Goal: Information Seeking & Learning: Learn about a topic

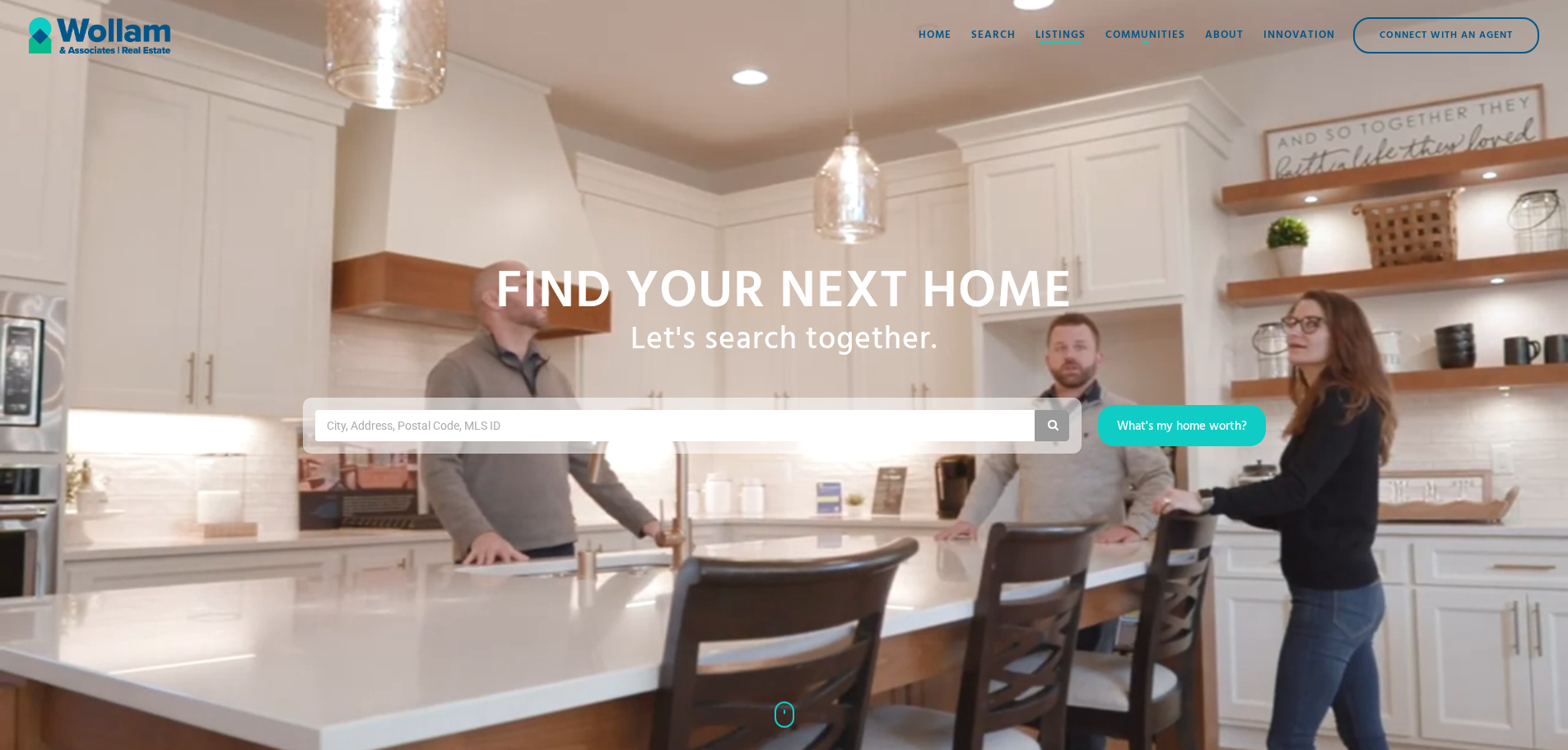
click at [1050, 32] on div "Listings" at bounding box center [1061, 35] width 50 height 17
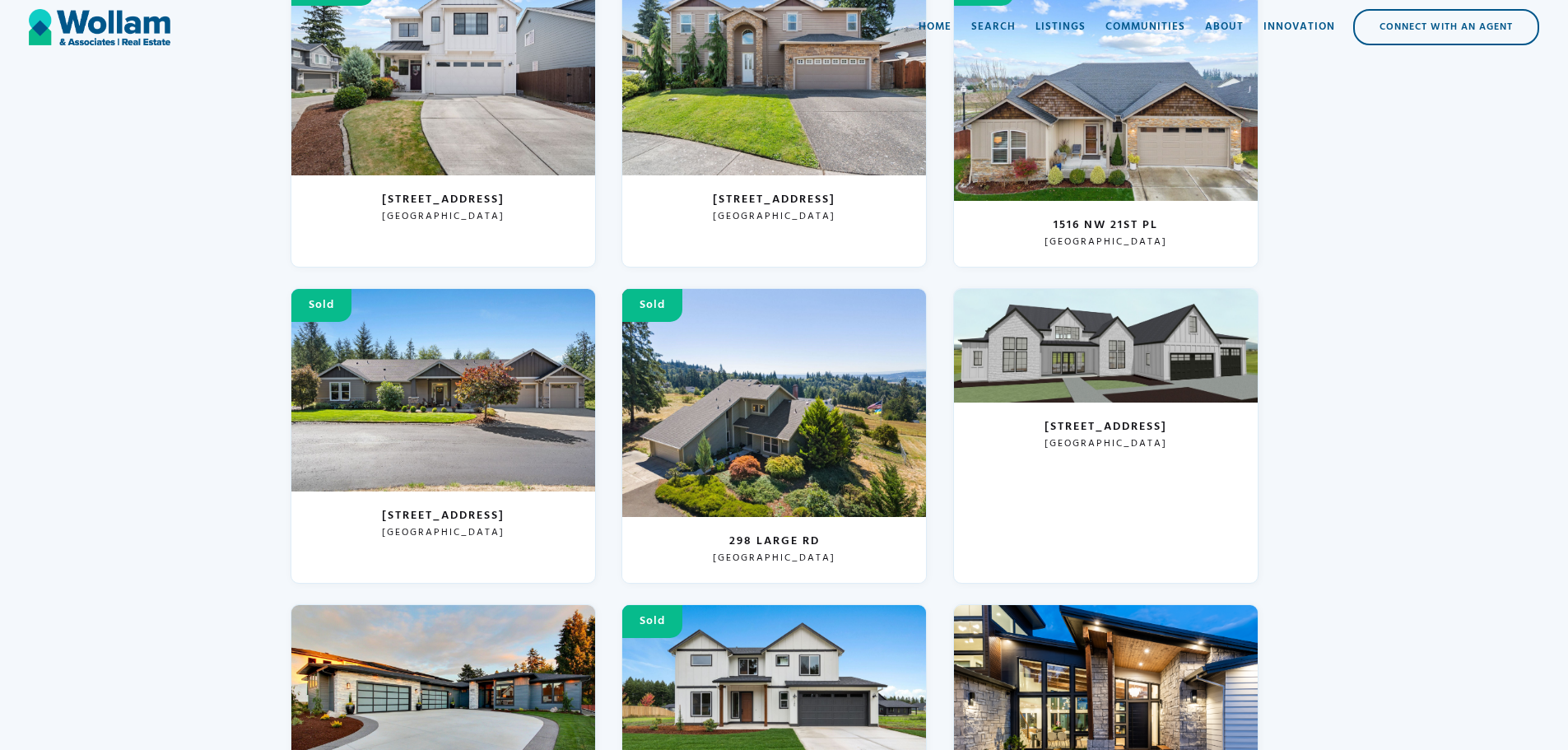
scroll to position [330, 0]
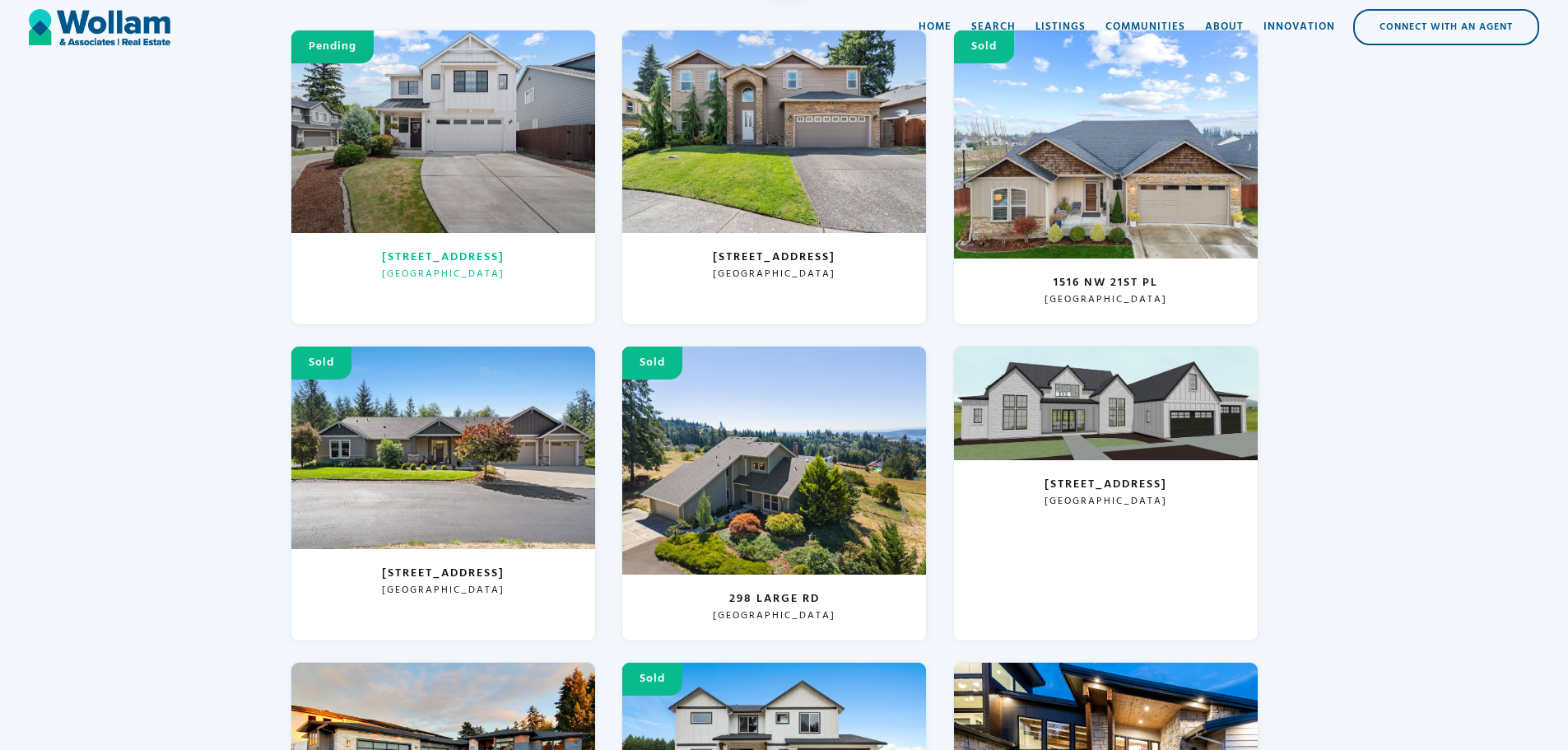
click at [400, 268] on h3 "Vancouver, WA 98682" at bounding box center [442, 274] width 123 height 12
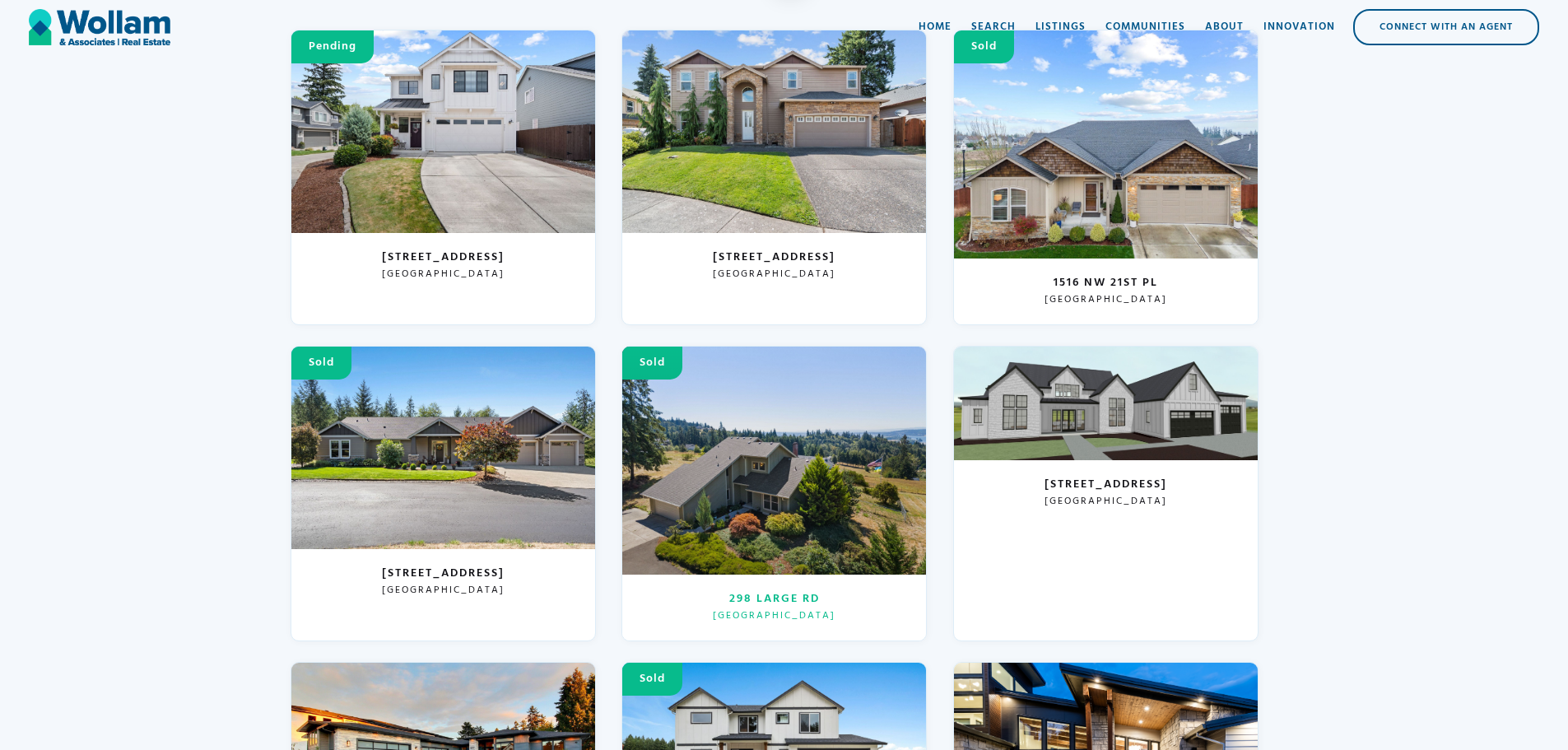
click at [795, 602] on h3 "298 Large Rd" at bounding box center [774, 599] width 91 height 17
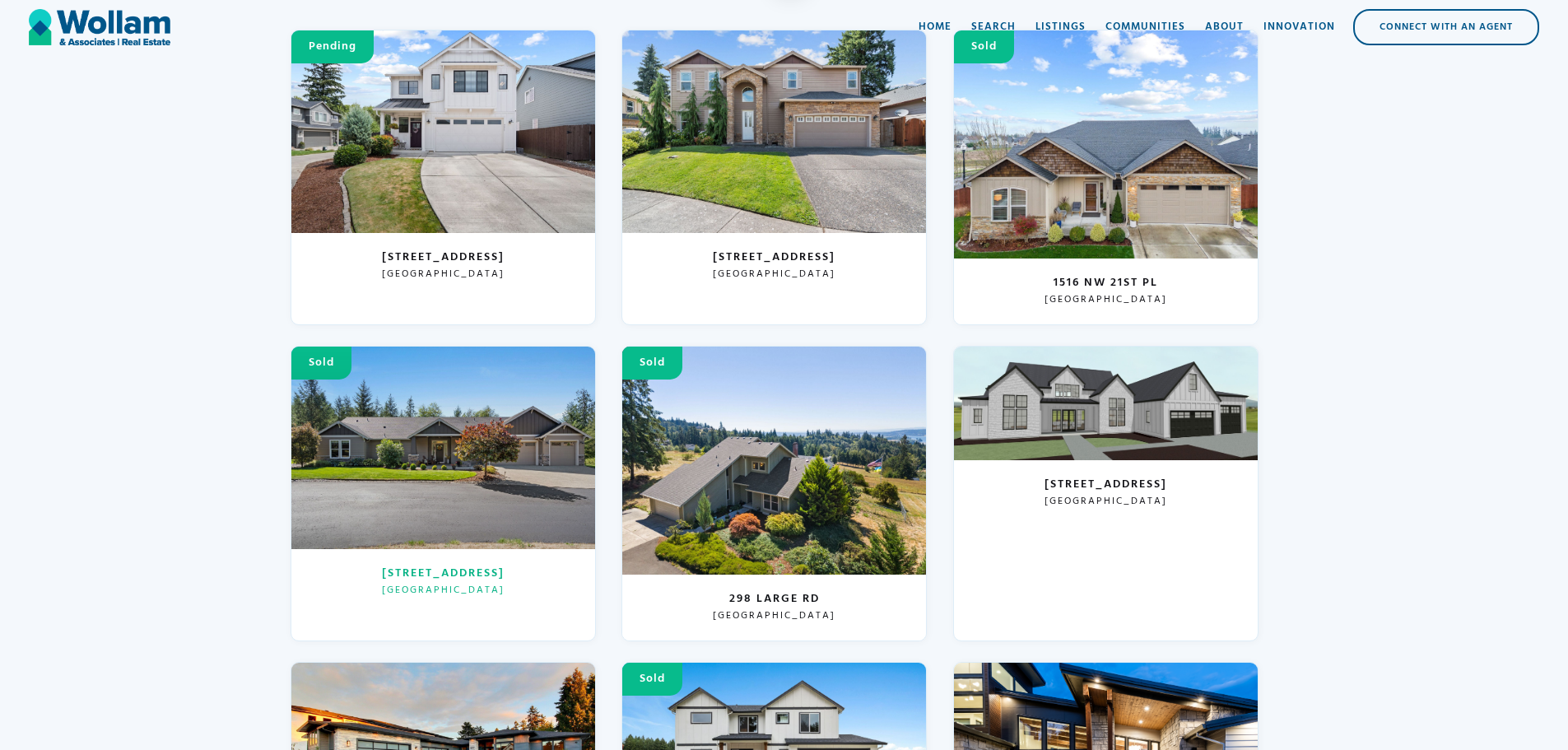
click at [449, 585] on h3 "Battle Ground, WA 98604" at bounding box center [442, 591] width 123 height 12
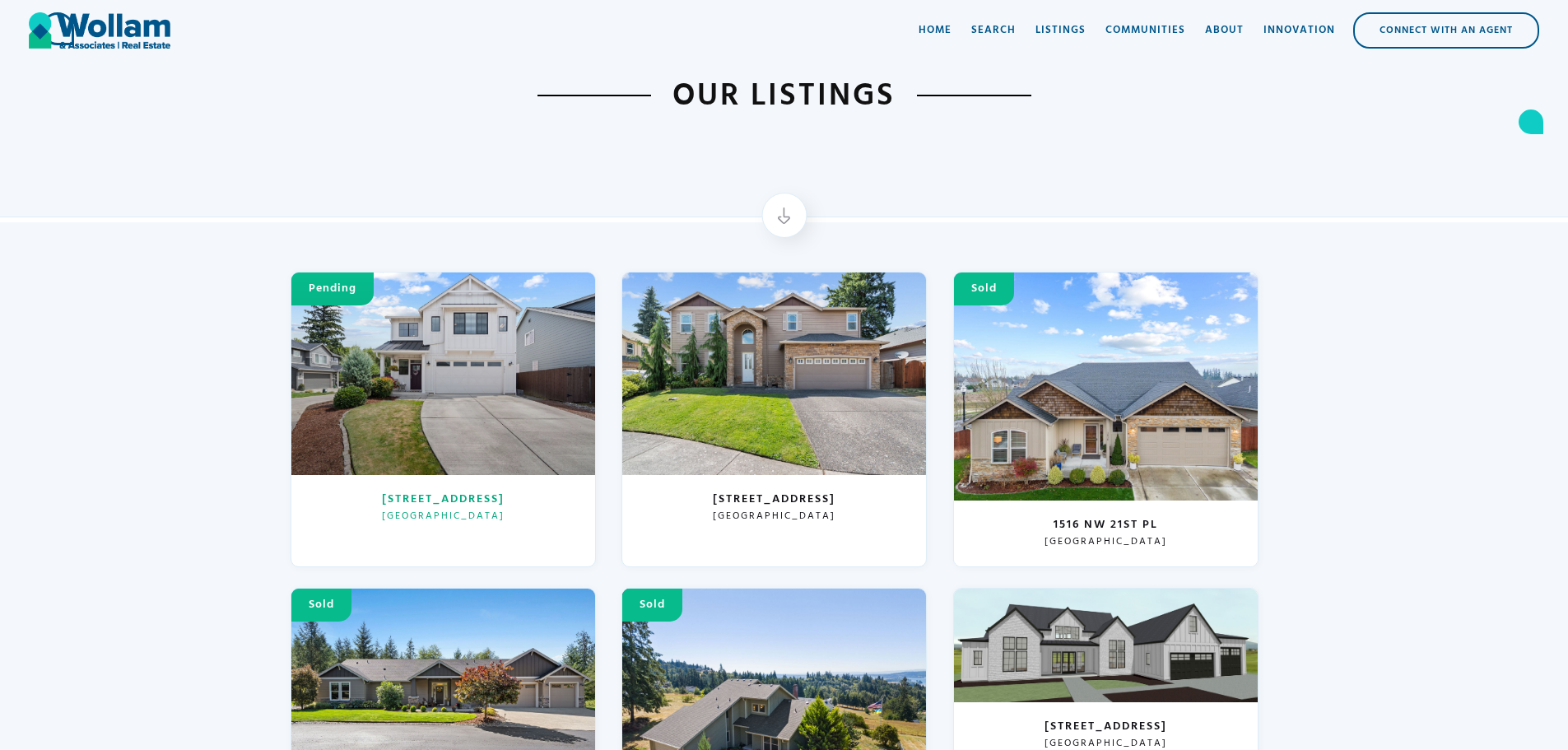
scroll to position [83, 0]
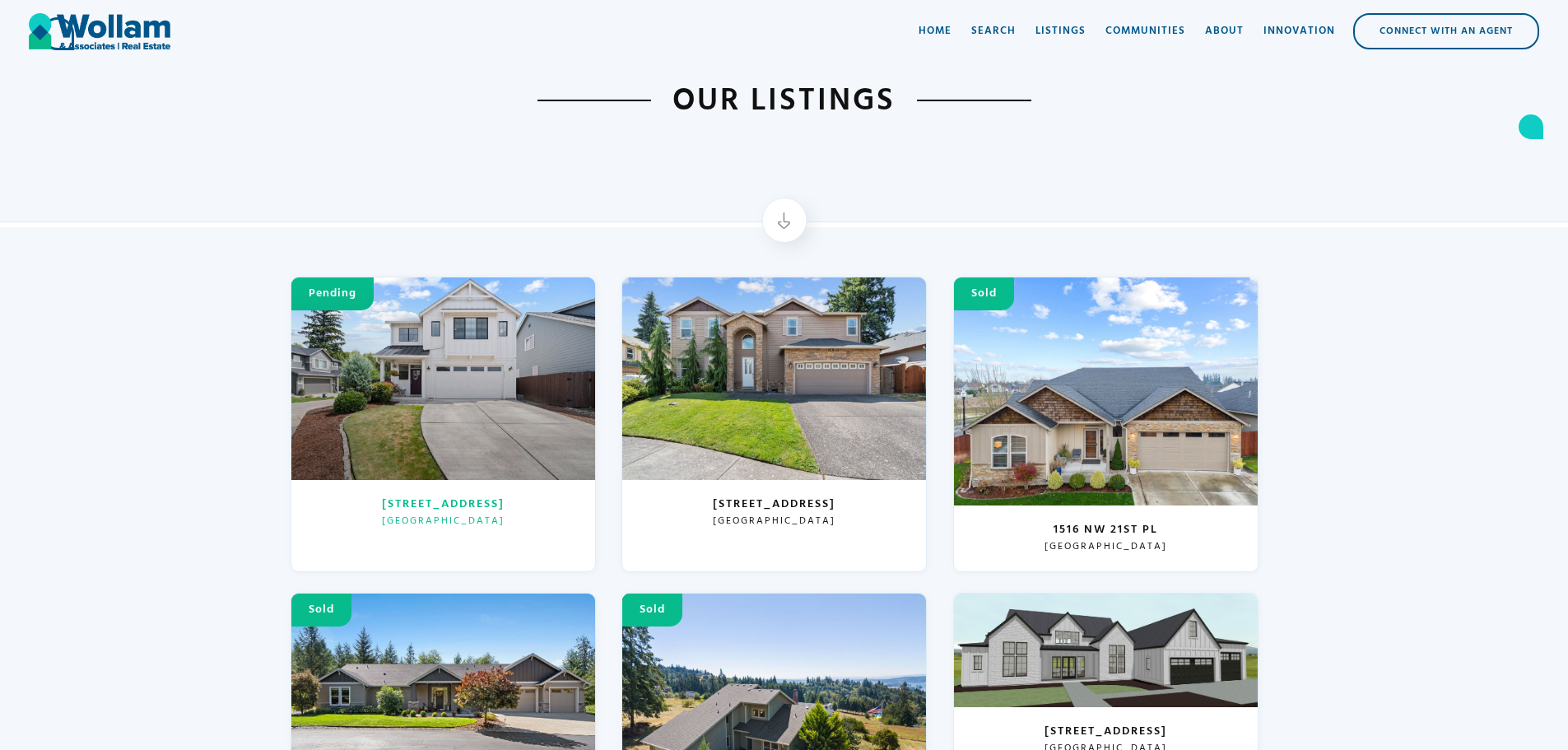
click at [427, 527] on h3 "Vancouver, WA 98682" at bounding box center [442, 521] width 123 height 12
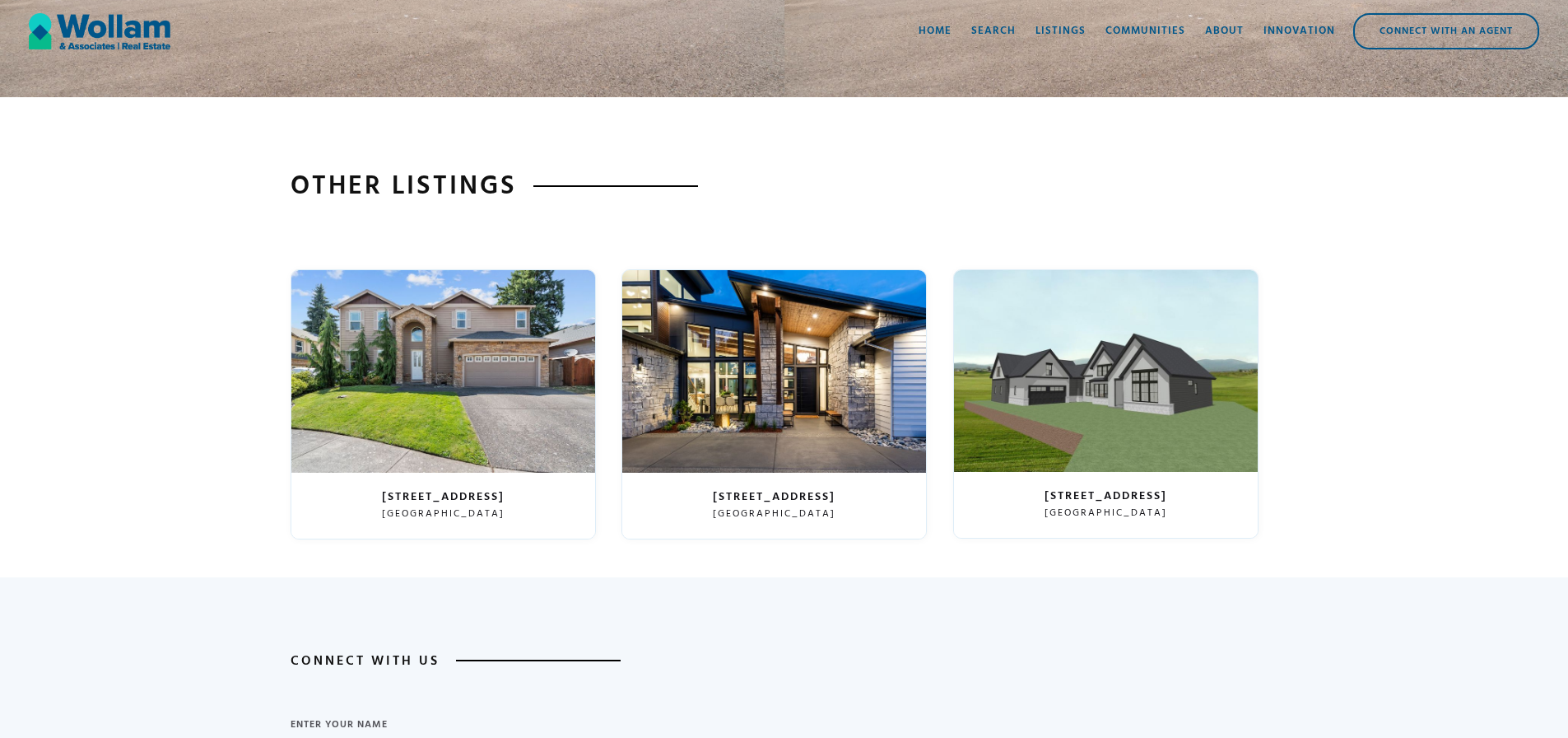
scroll to position [4955, 0]
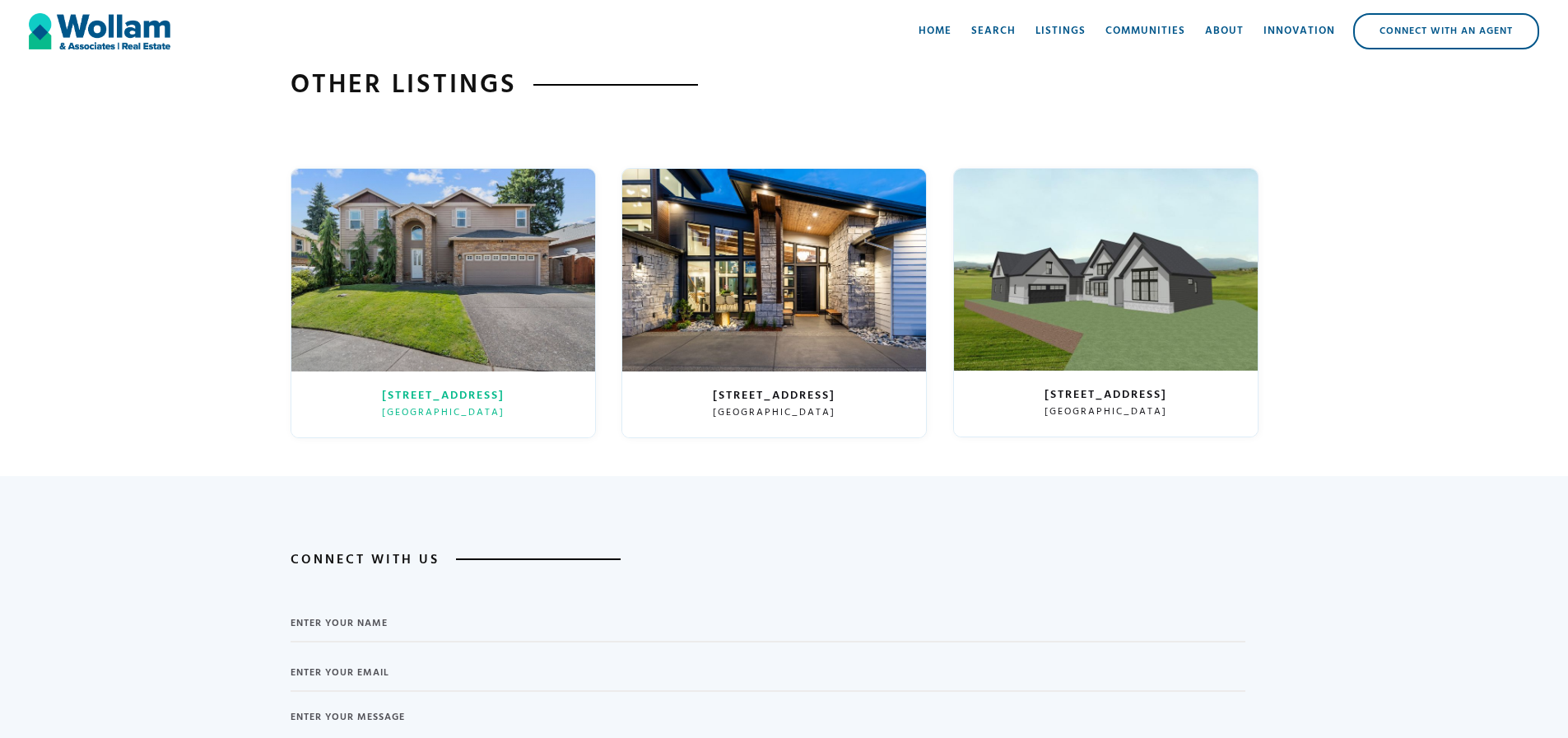
click at [433, 418] on h6 "[GEOGRAPHIC_DATA]" at bounding box center [442, 412] width 123 height 12
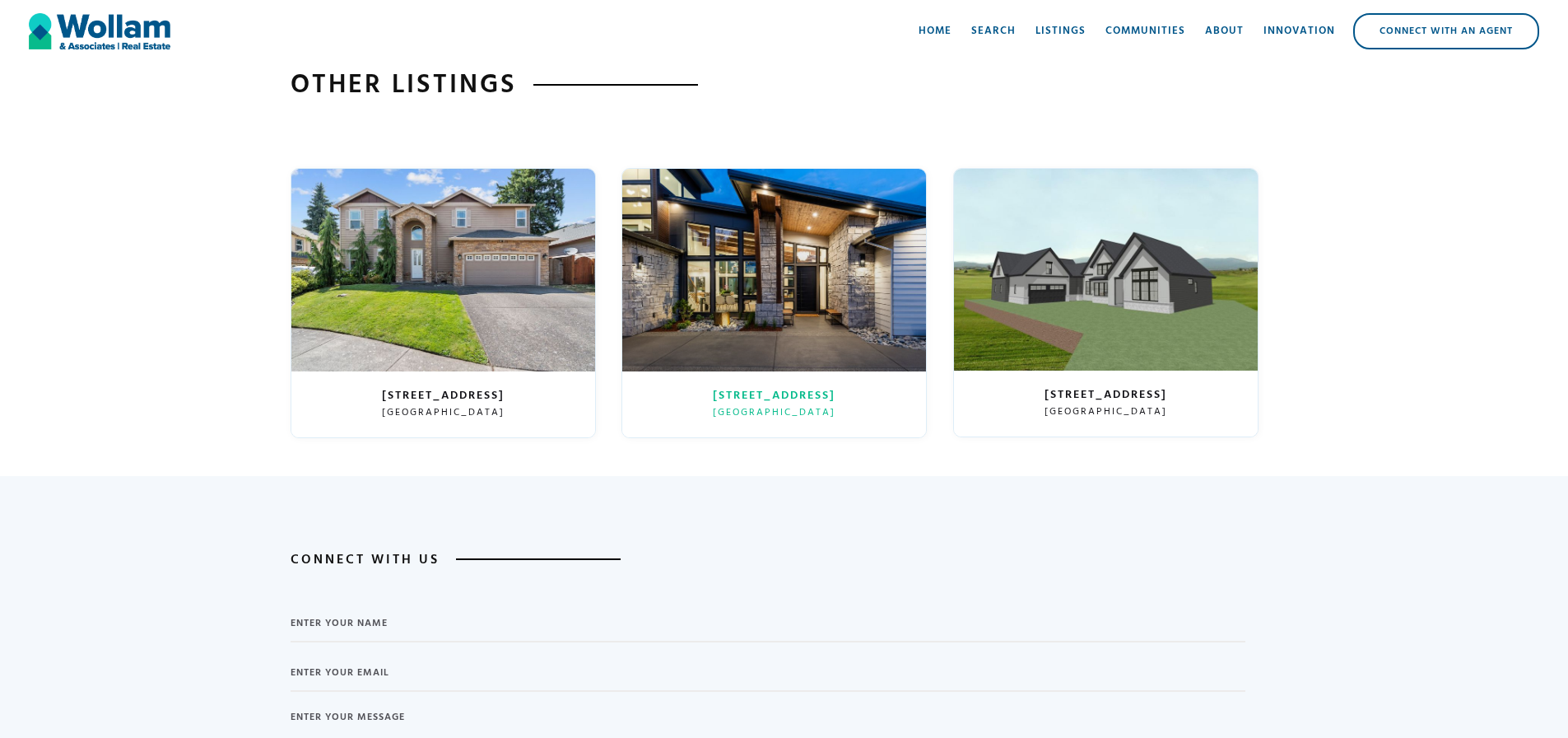
click at [733, 437] on div "16613 NW 12th Ave Ridgefield, WA 98642" at bounding box center [774, 404] width 304 height 66
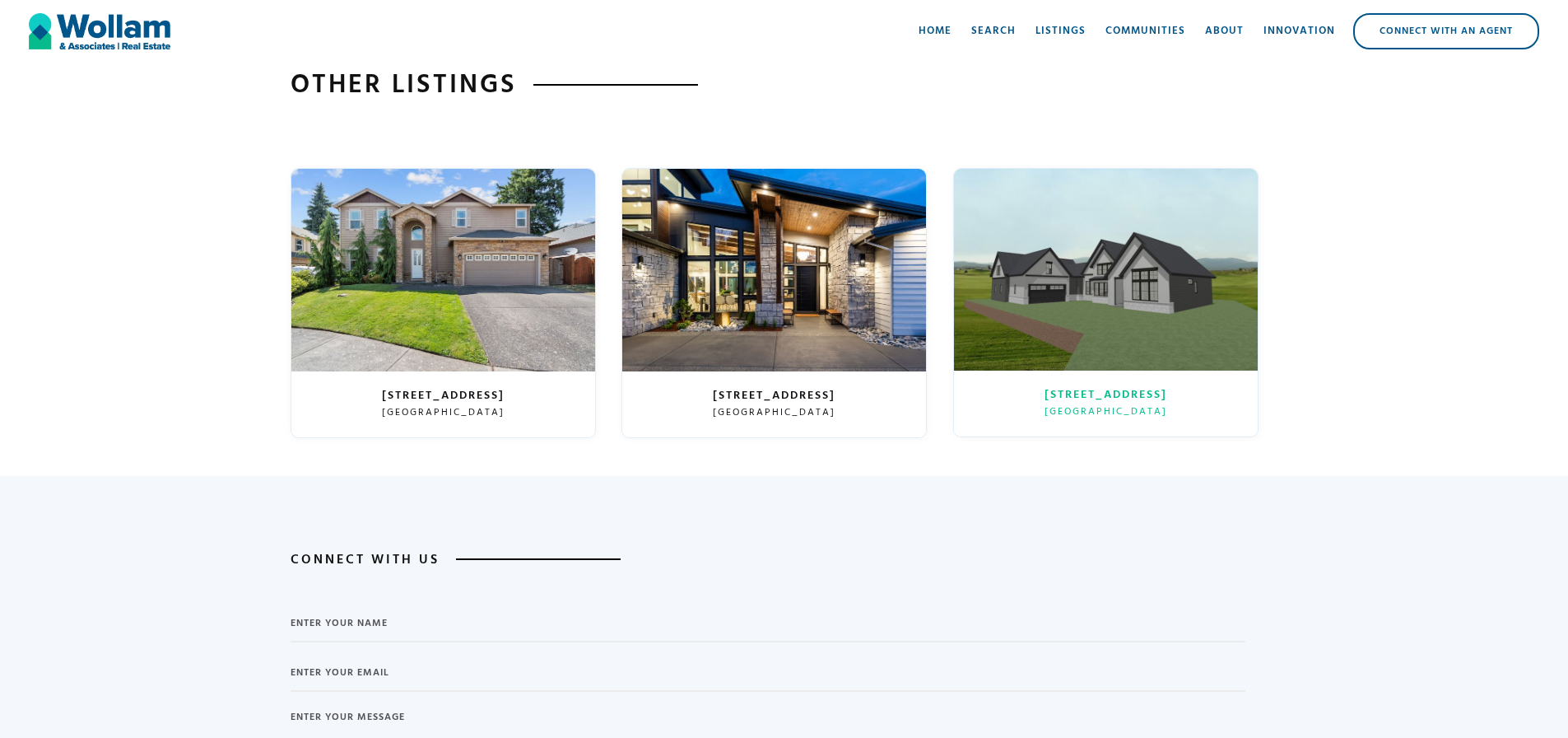
click at [1060, 403] on h3 "[STREET_ADDRESS]" at bounding box center [1106, 394] width 123 height 17
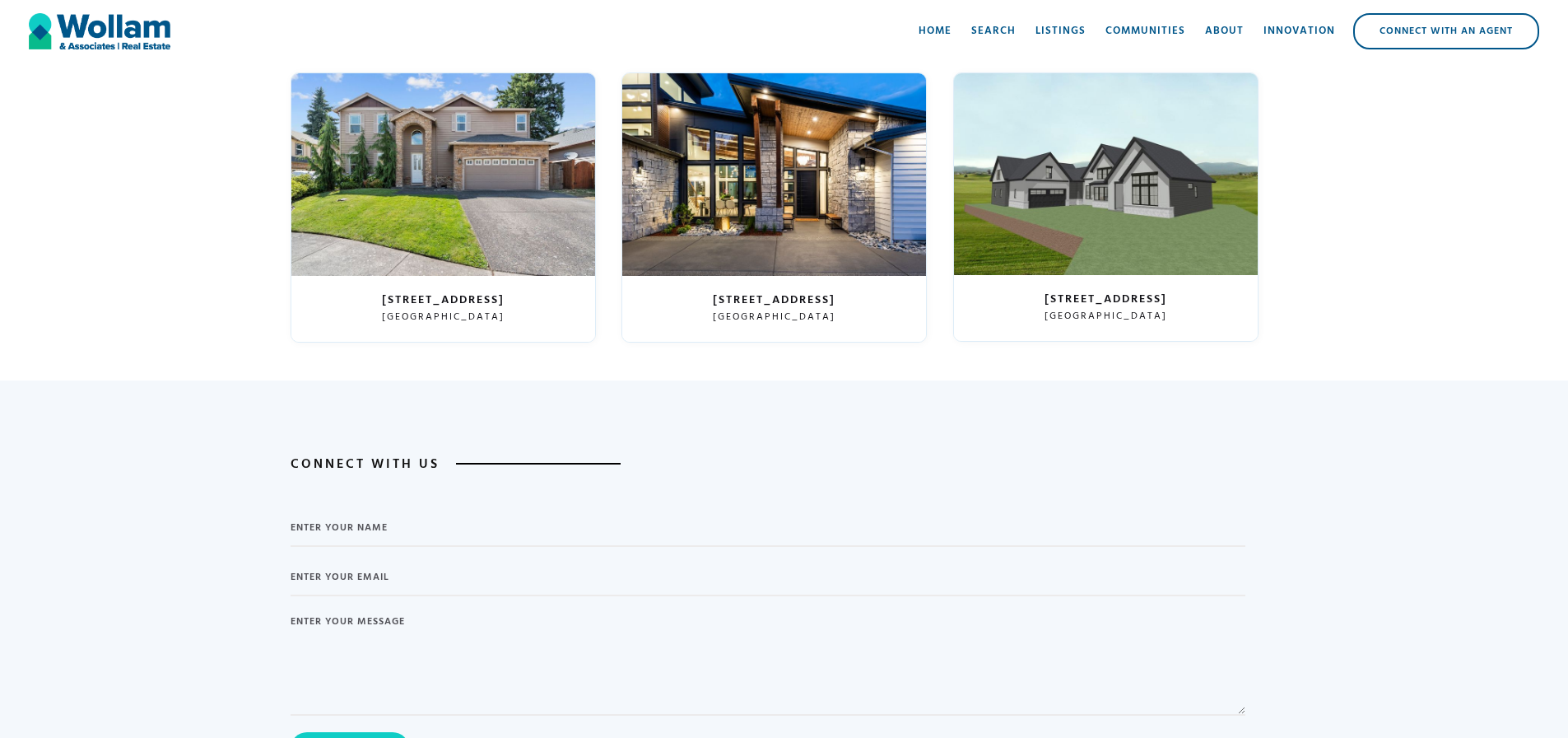
scroll to position [5433, 0]
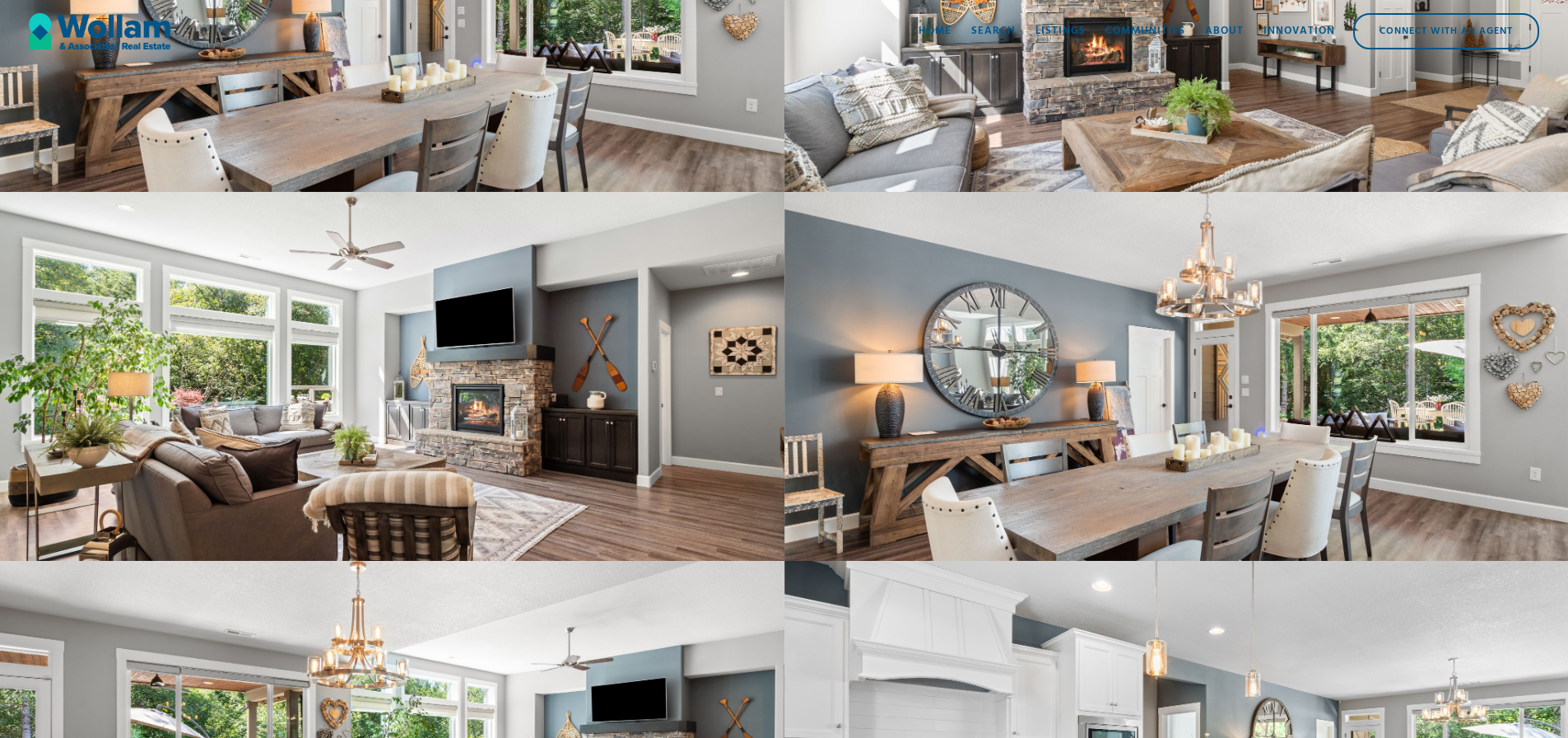
scroll to position [1976, 0]
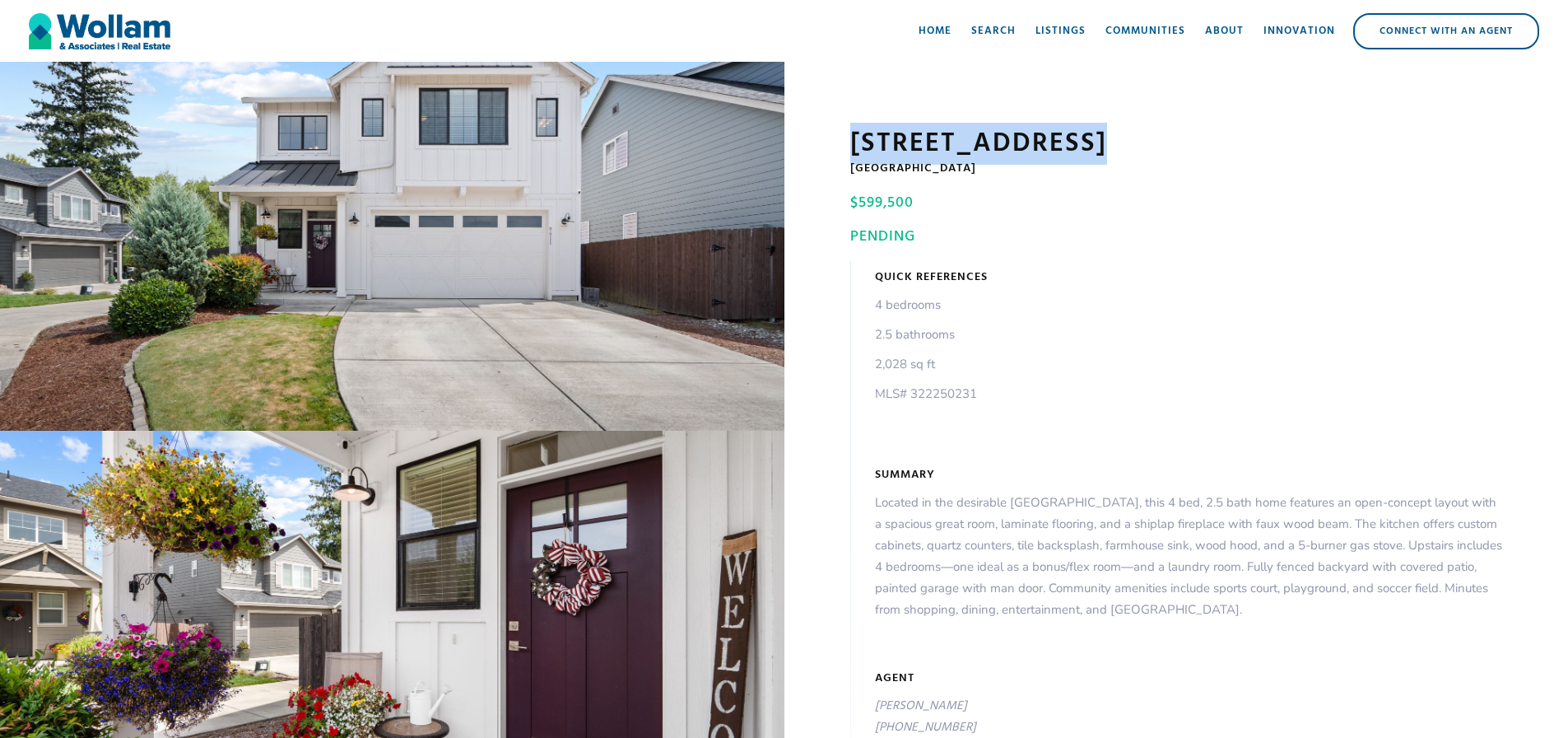
drag, startPoint x: 853, startPoint y: 139, endPoint x: 1075, endPoint y: 144, distance: 222.1
click at [1075, 144] on h1 "[STREET_ADDRESS]" at bounding box center [1176, 143] width 653 height 33
copy h1 "[STREET_ADDRESS]"
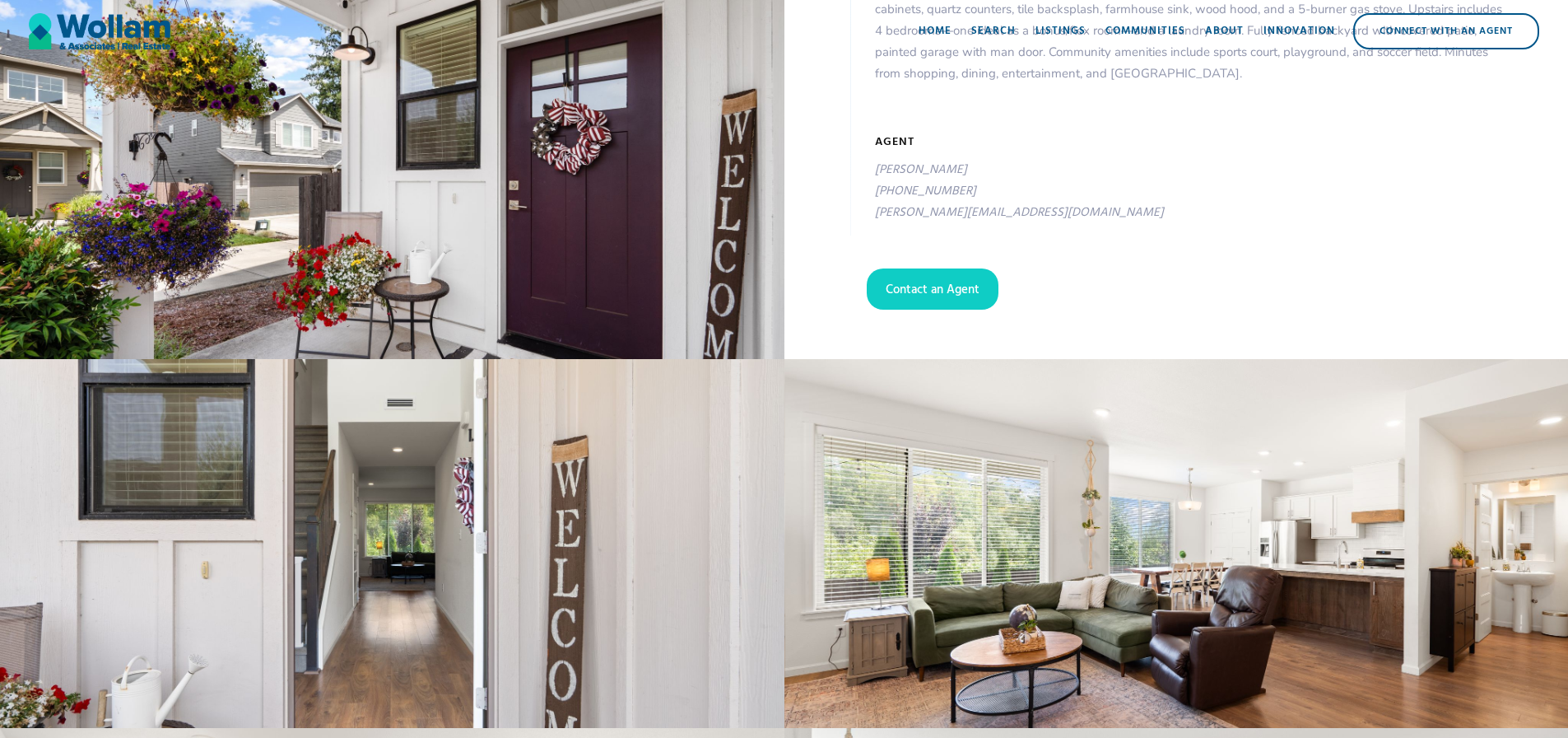
scroll to position [577, 0]
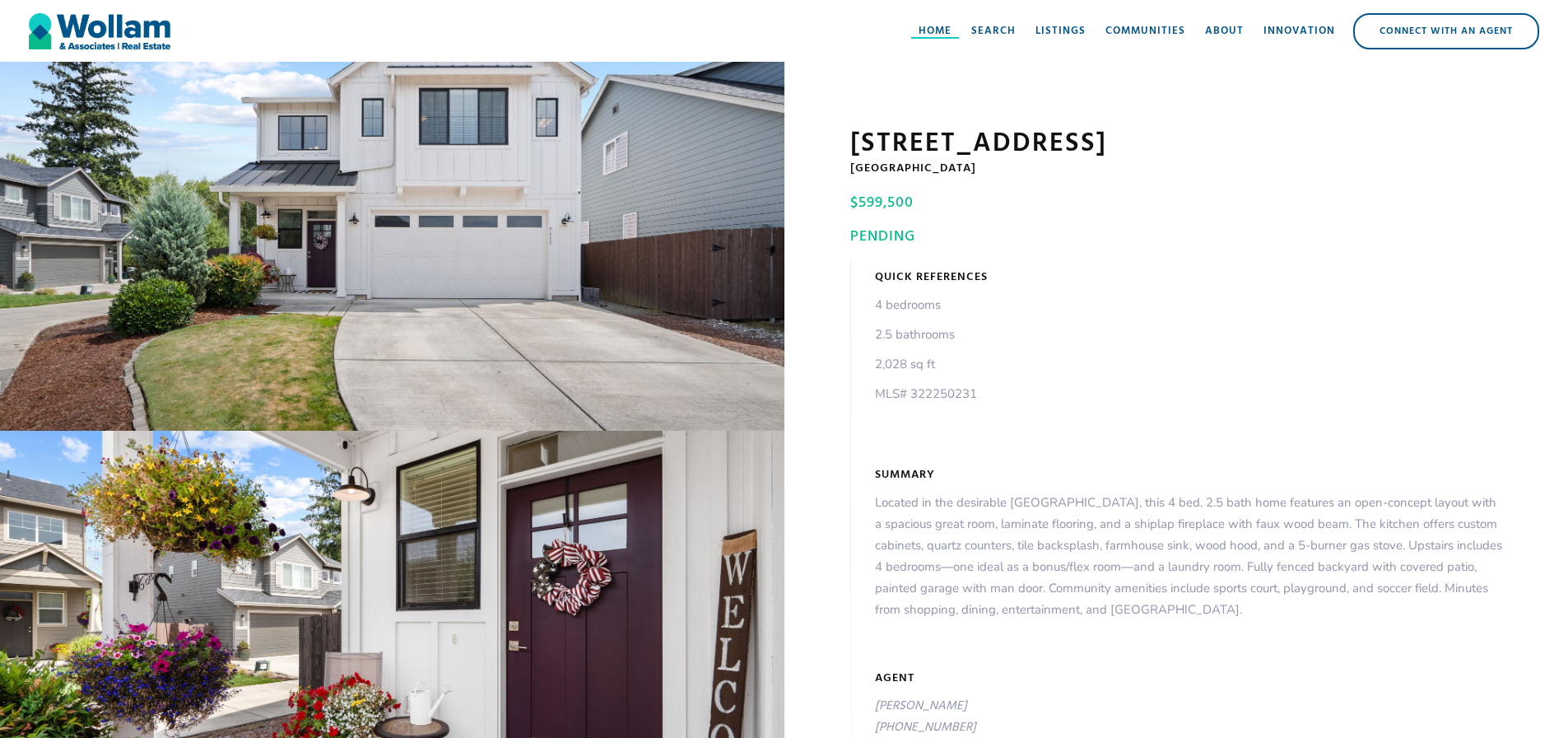
click at [927, 29] on div "Home" at bounding box center [934, 31] width 33 height 17
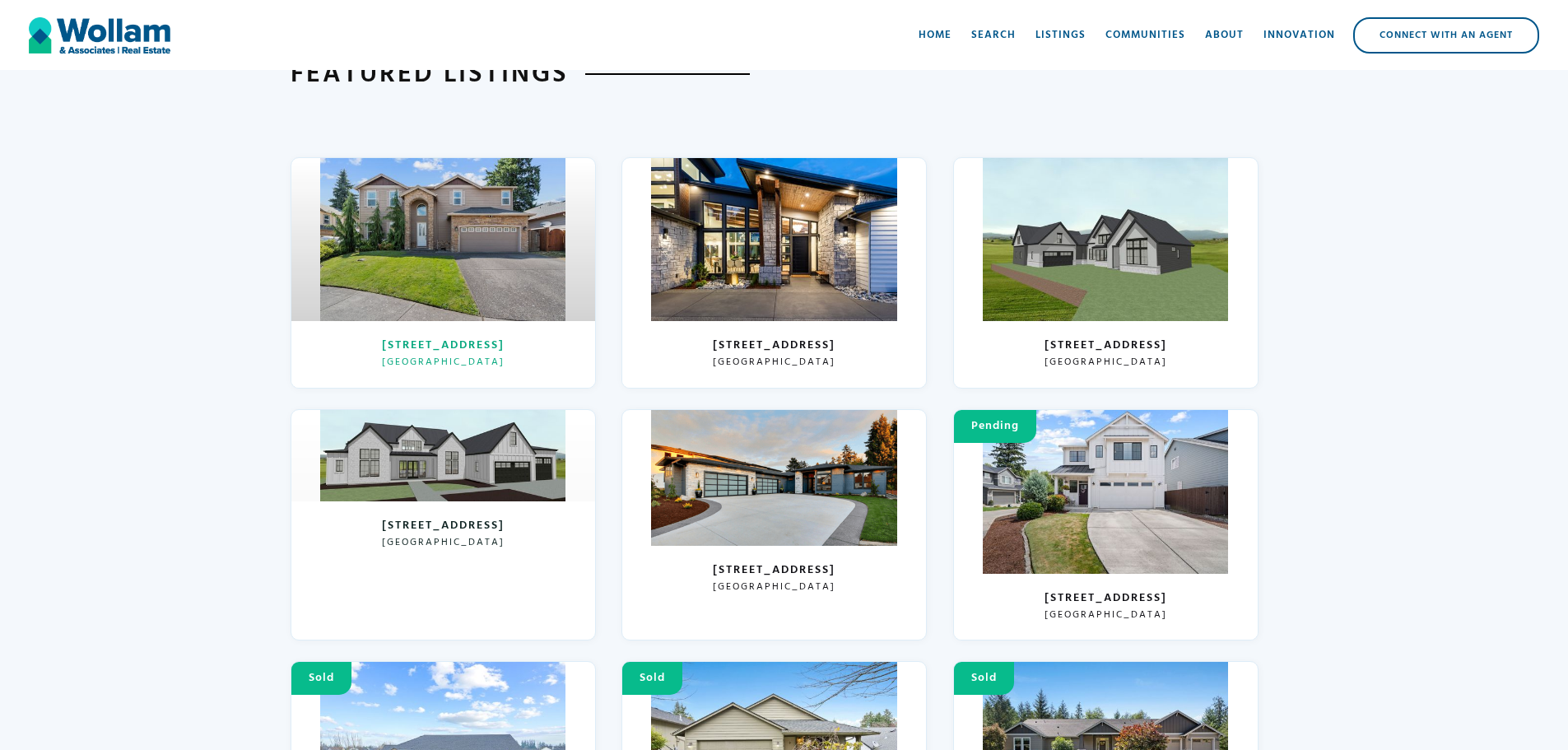
scroll to position [4107, 0]
